Goal: Task Accomplishment & Management: Complete application form

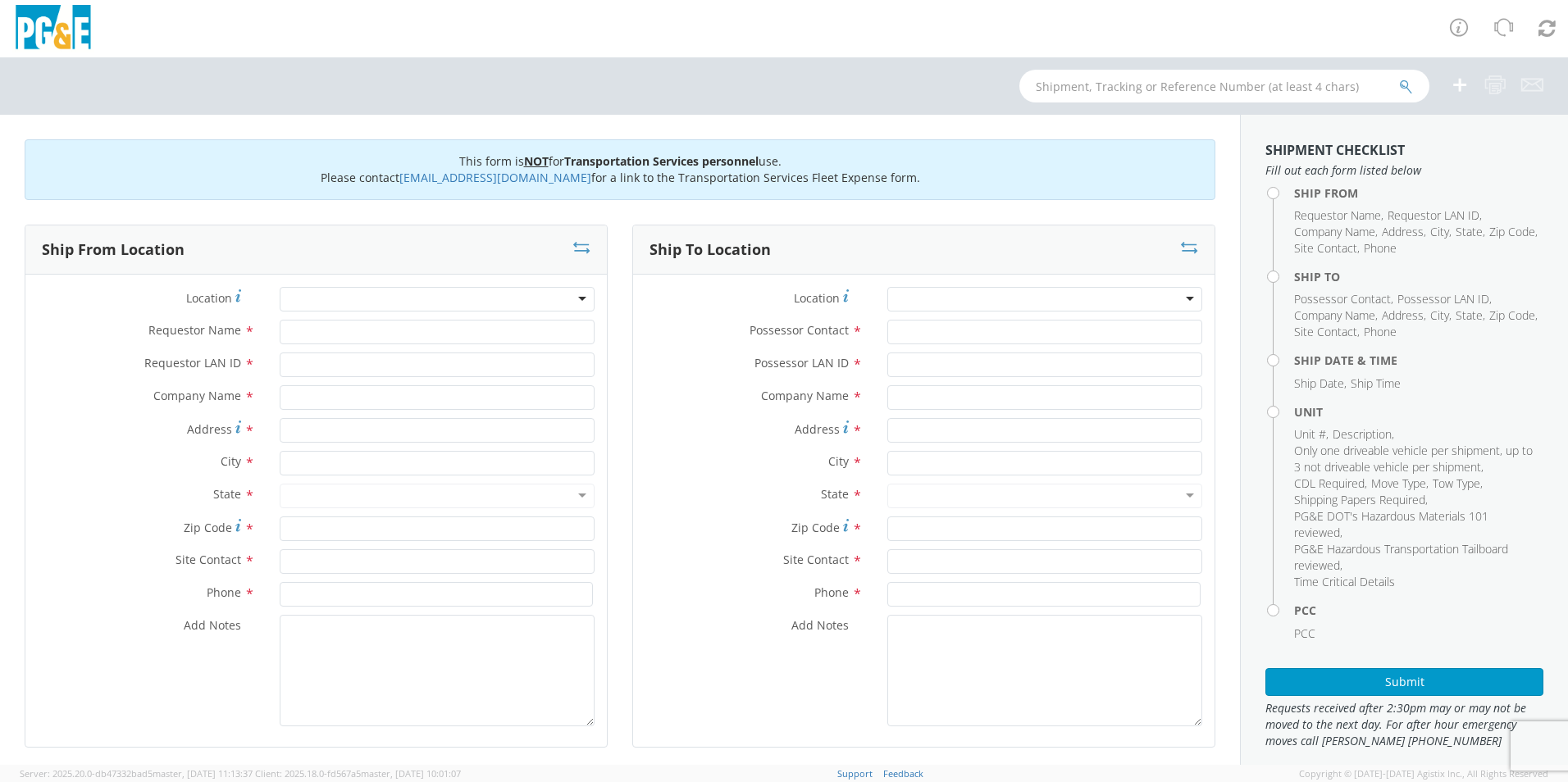
click at [402, 300] on div at bounding box center [437, 299] width 315 height 25
type input "[GEOGRAPHIC_DATA]"
type input "[GEOGRAPHIC_DATA][PERSON_NAME]"
type input "vxpk"
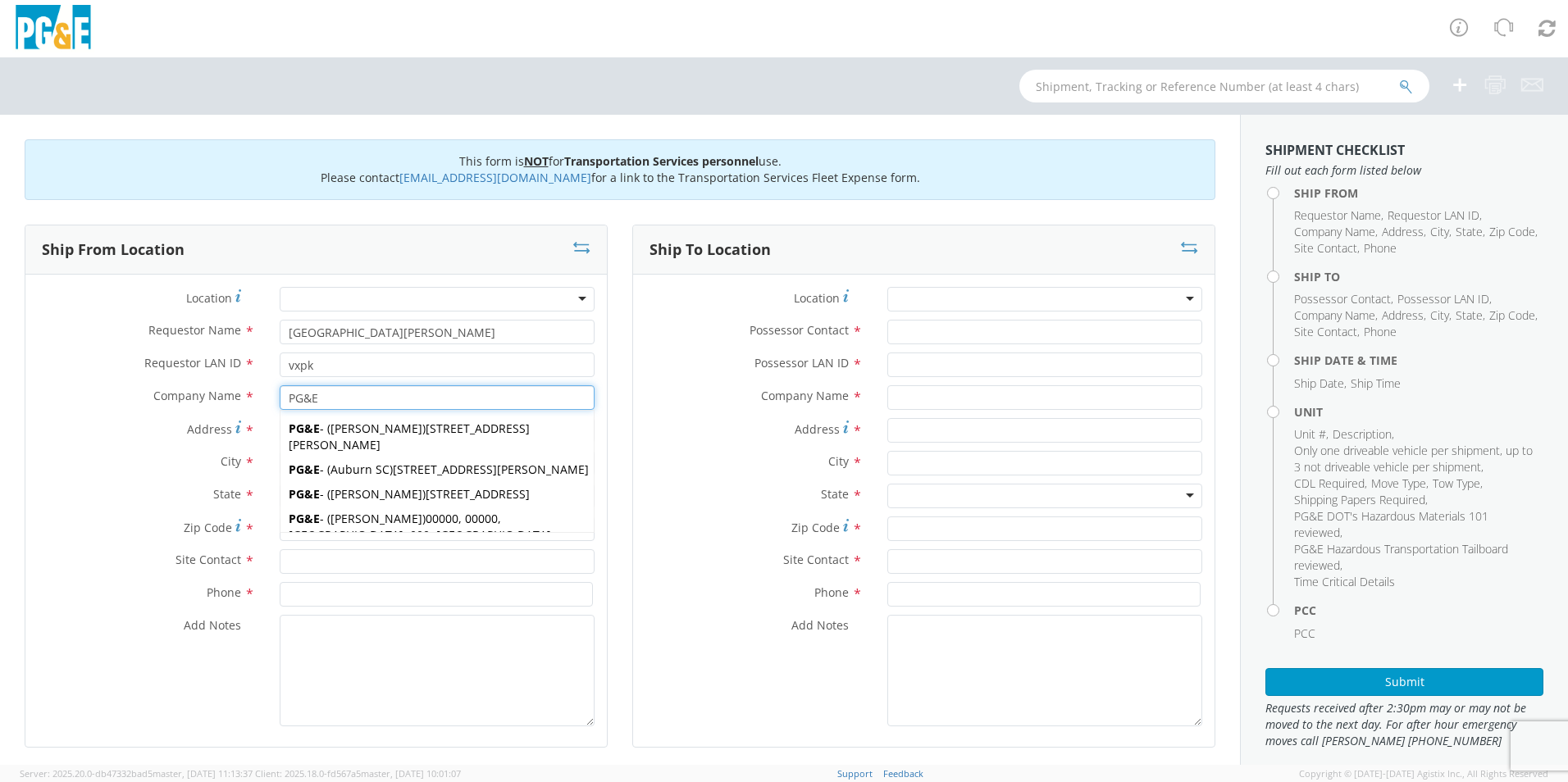
type input "PG&E"
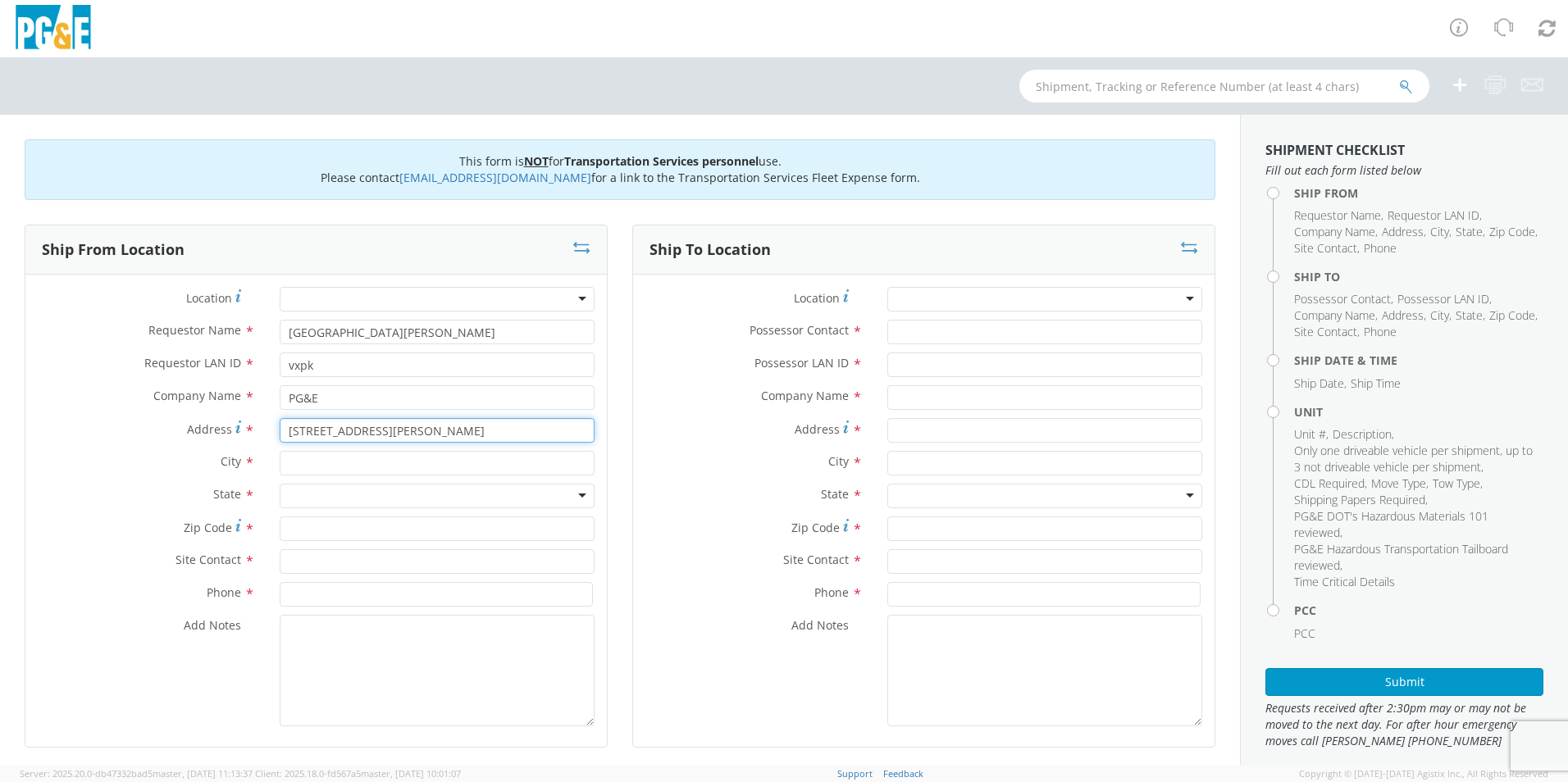
type input "[STREET_ADDRESS][PERSON_NAME]"
type input "[GEOGRAPHIC_DATA]"
type input "CA"
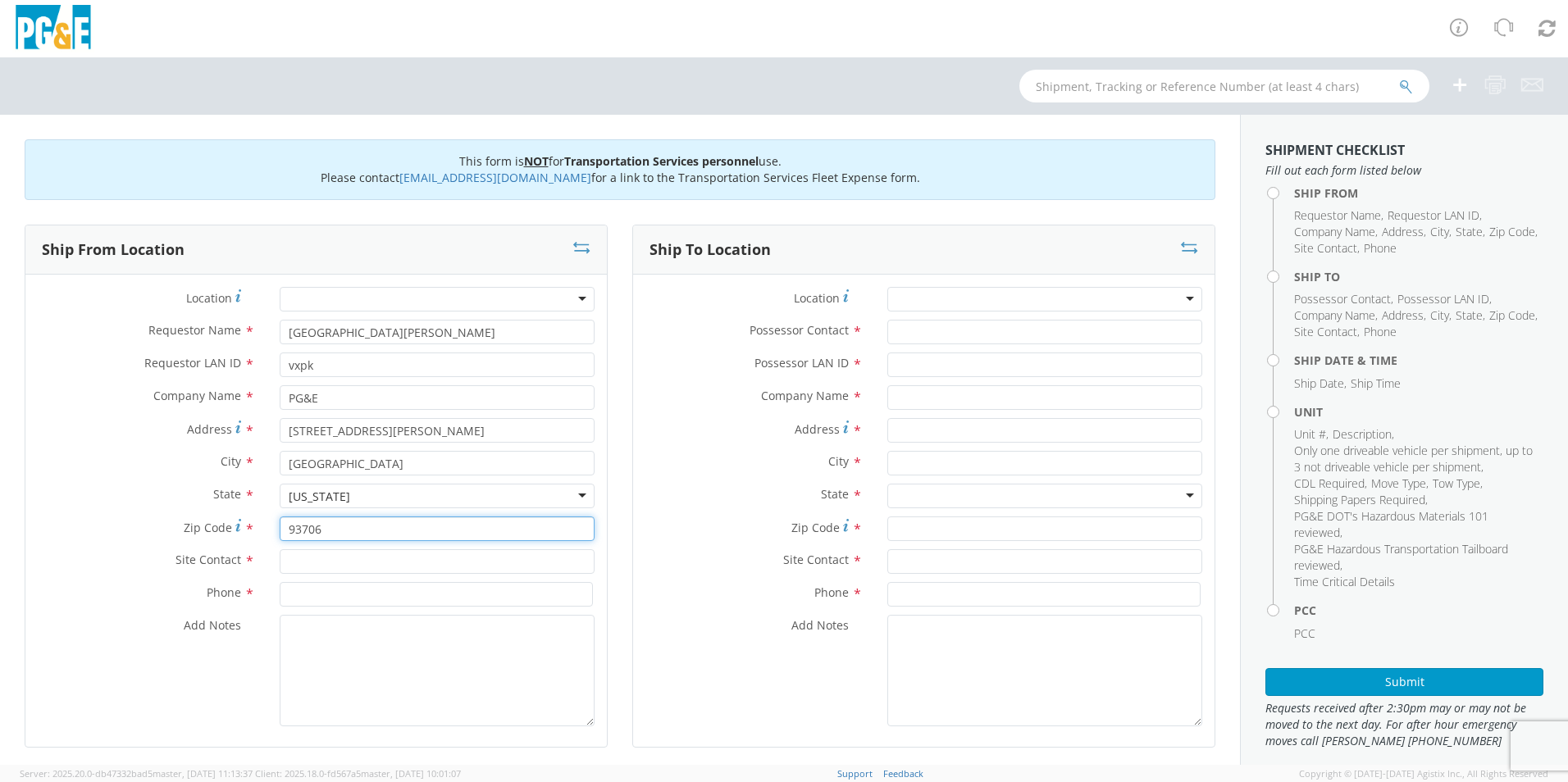
type input "93706"
type input "[PERSON_NAME]"
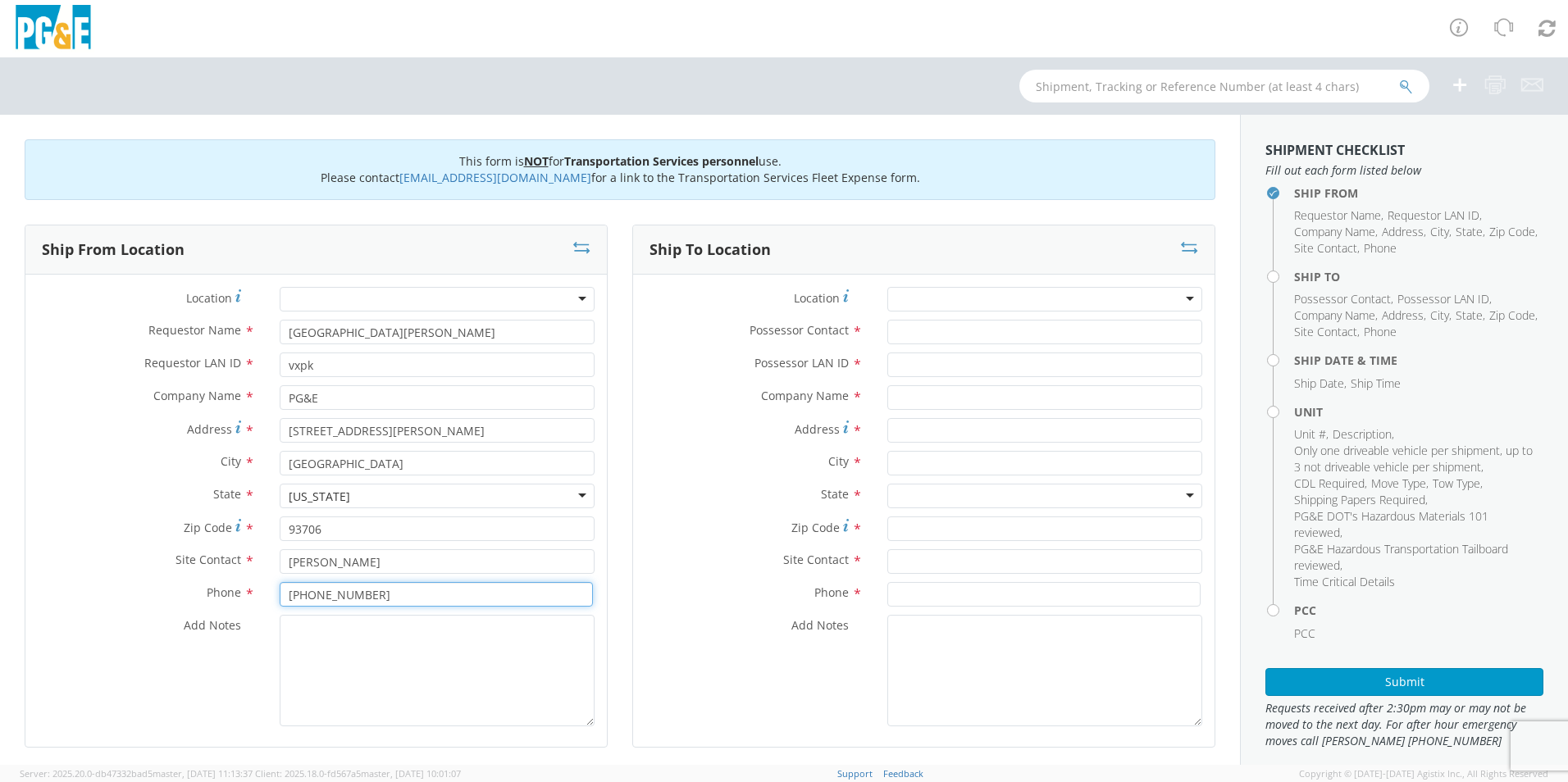
type input "[PHONE_NUMBER]"
click at [1122, 298] on div at bounding box center [1044, 299] width 315 height 25
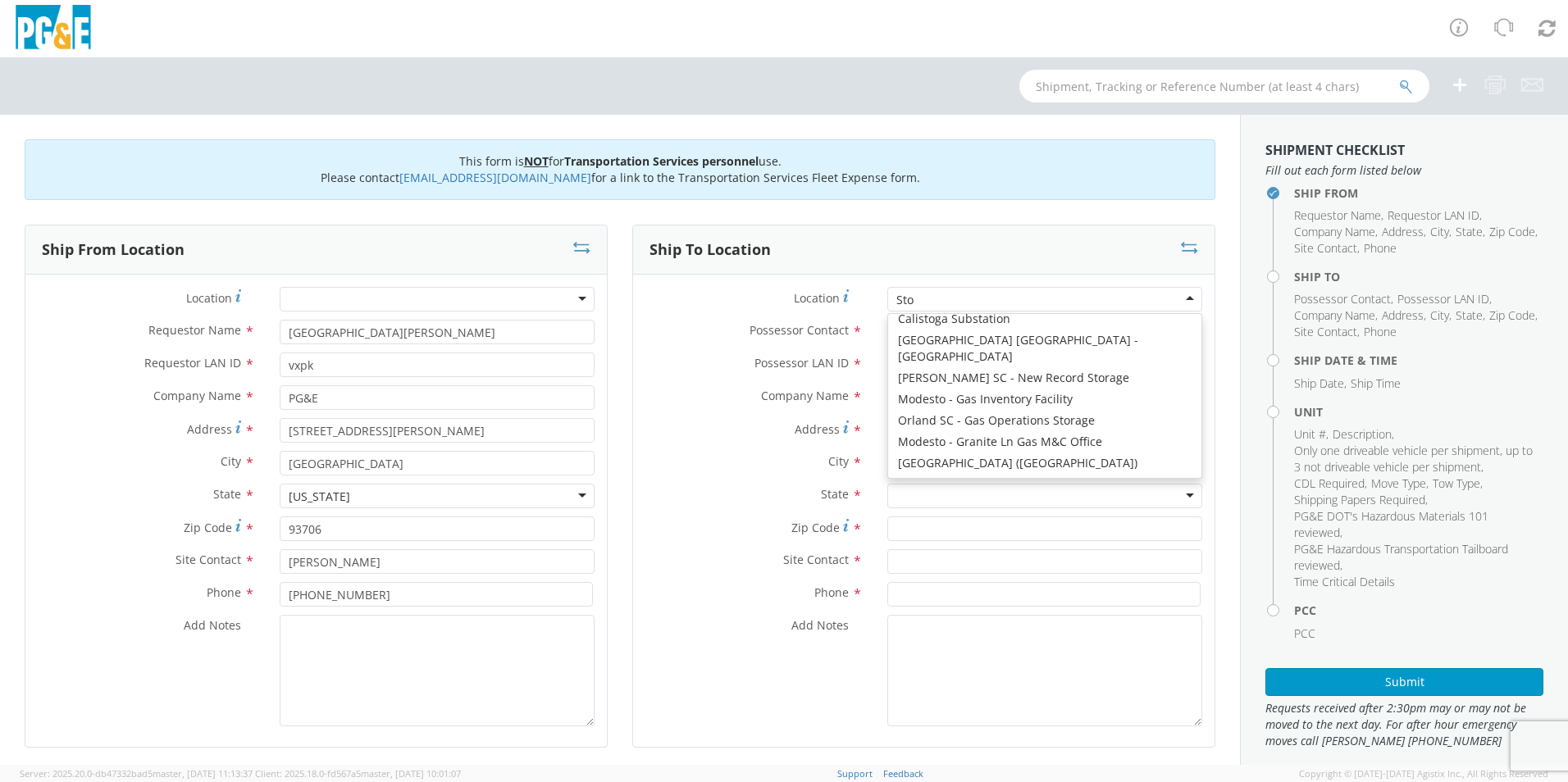
scroll to position [4, 0]
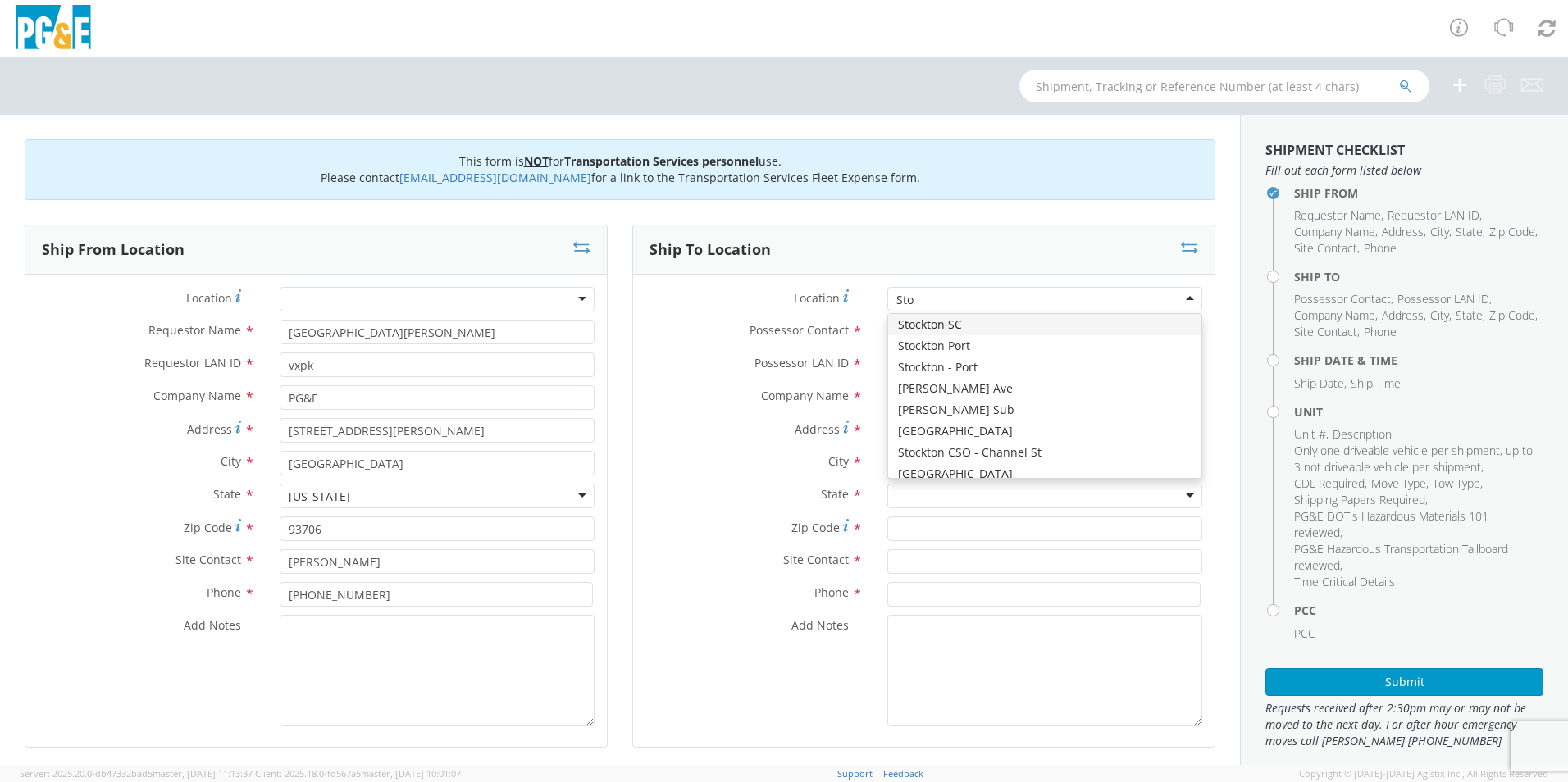
type input "Stoc"
type input "PG&E"
type input "[STREET_ADDRESS]"
type input "STOCKTON"
type input "95204"
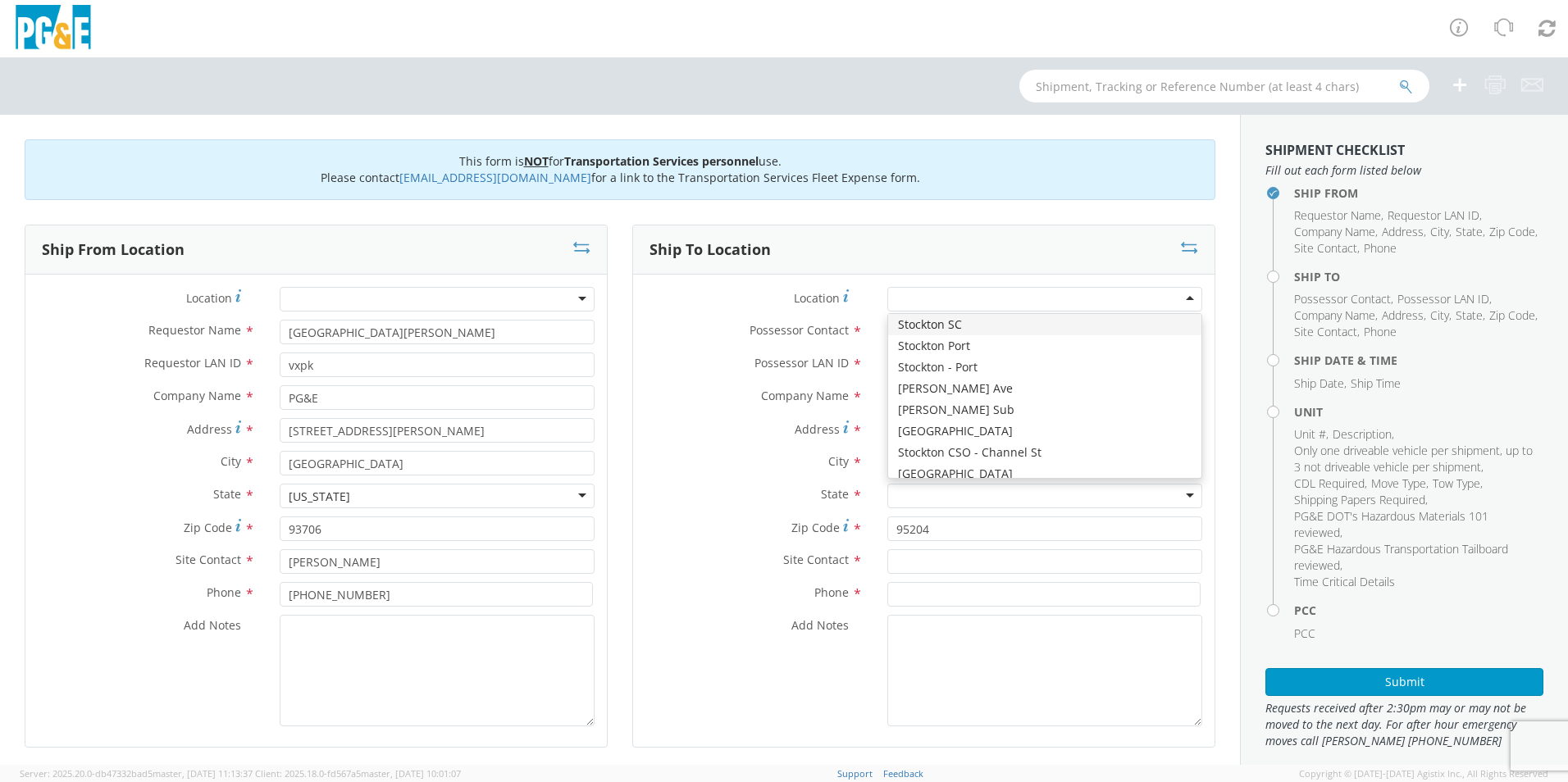
scroll to position [0, 0]
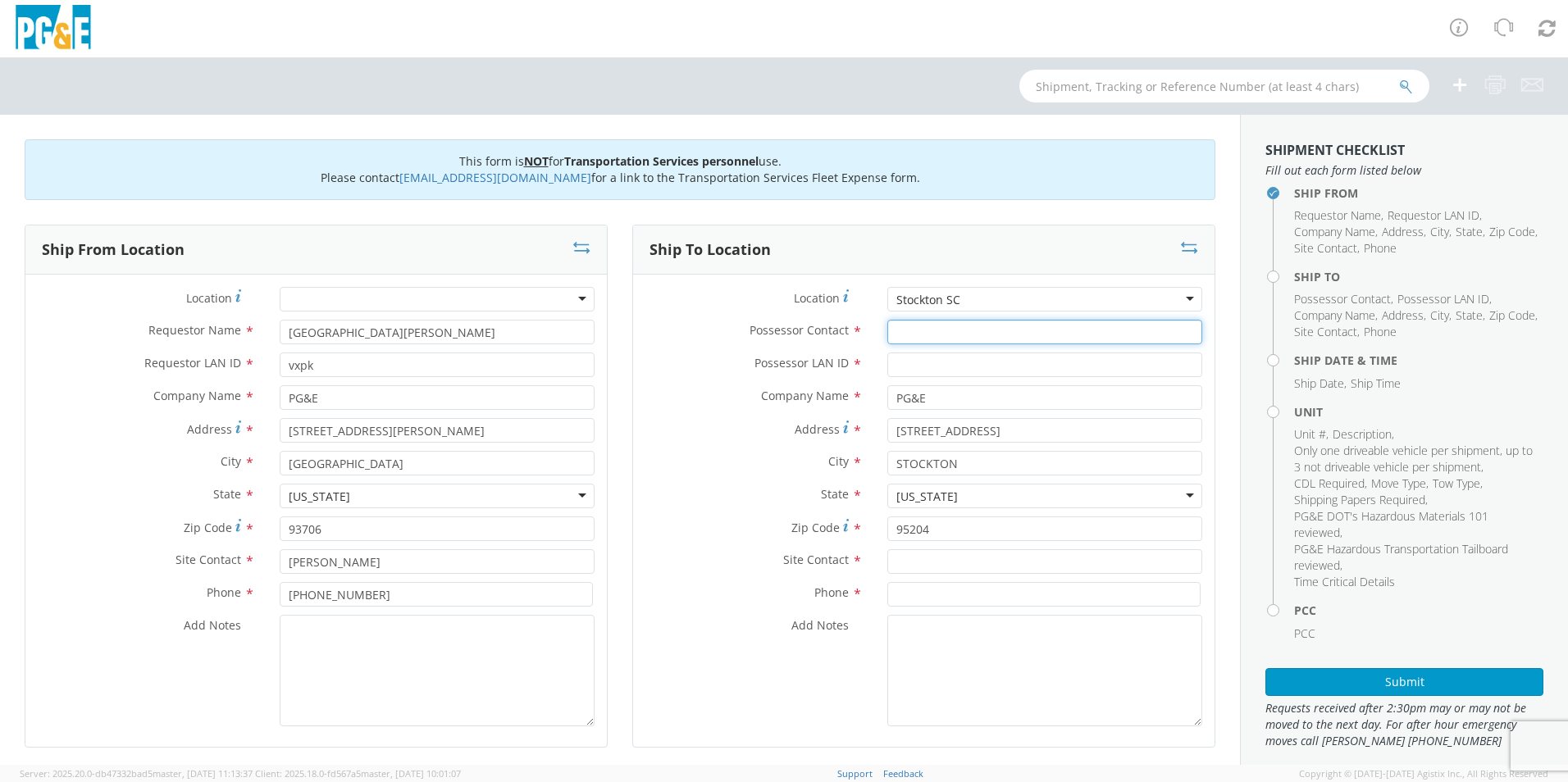
click at [928, 328] on input "Possessor Contact *" at bounding box center [1044, 332] width 315 height 25
drag, startPoint x: 339, startPoint y: 371, endPoint x: 219, endPoint y: 363, distance: 120.3
click at [219, 363] on div "Requestor LAN ID * vxpk" at bounding box center [317, 364] width 582 height 25
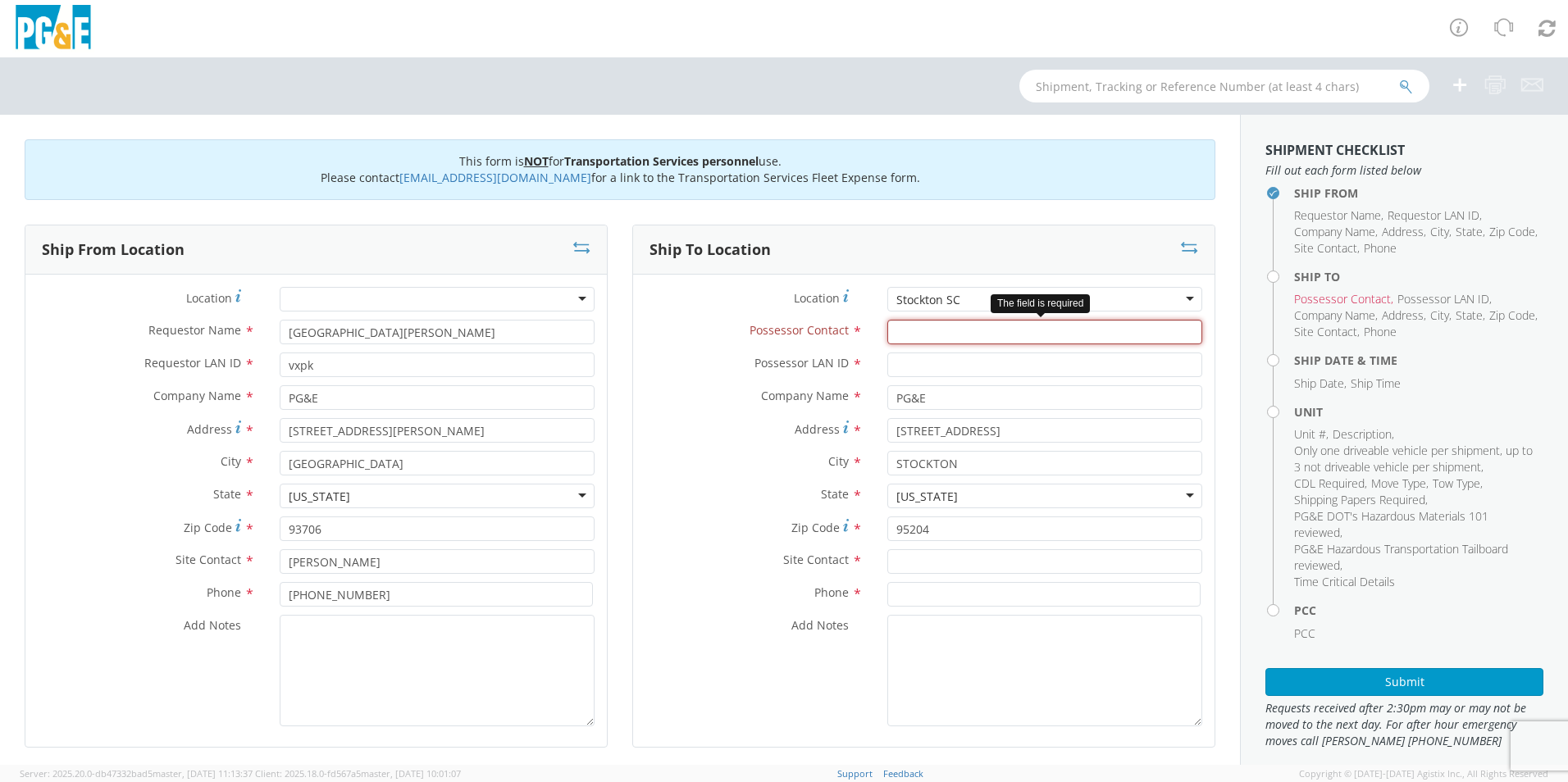
click at [969, 336] on input "Possessor Contact *" at bounding box center [1044, 332] width 315 height 25
click at [1037, 333] on input "Possessor Contact *" at bounding box center [1044, 332] width 315 height 25
click at [909, 331] on input "Possessor Contact *" at bounding box center [1044, 332] width 315 height 25
